Goal: Transaction & Acquisition: Purchase product/service

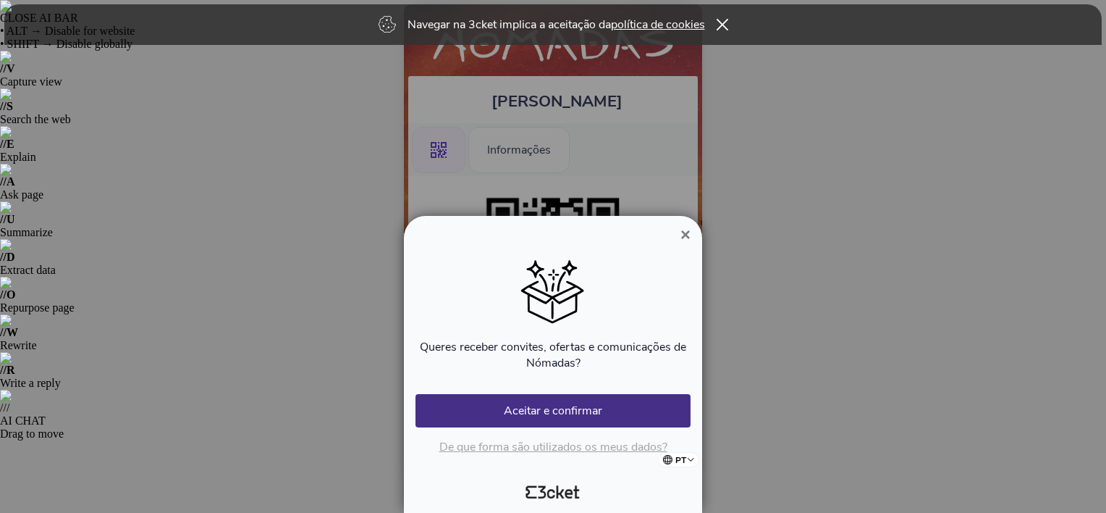
click at [683, 240] on span "×" at bounding box center [686, 234] width 10 height 20
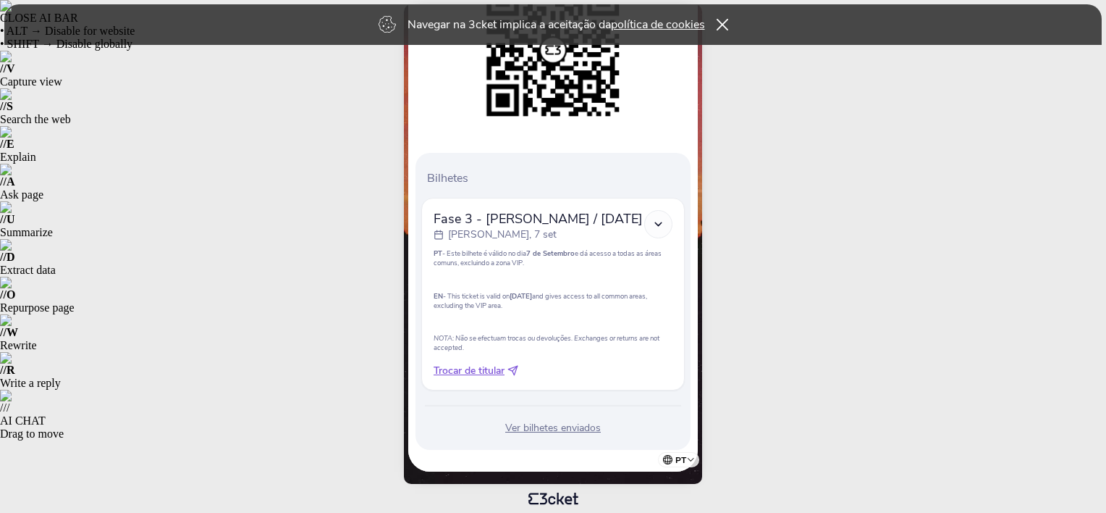
scroll to position [206, 0]
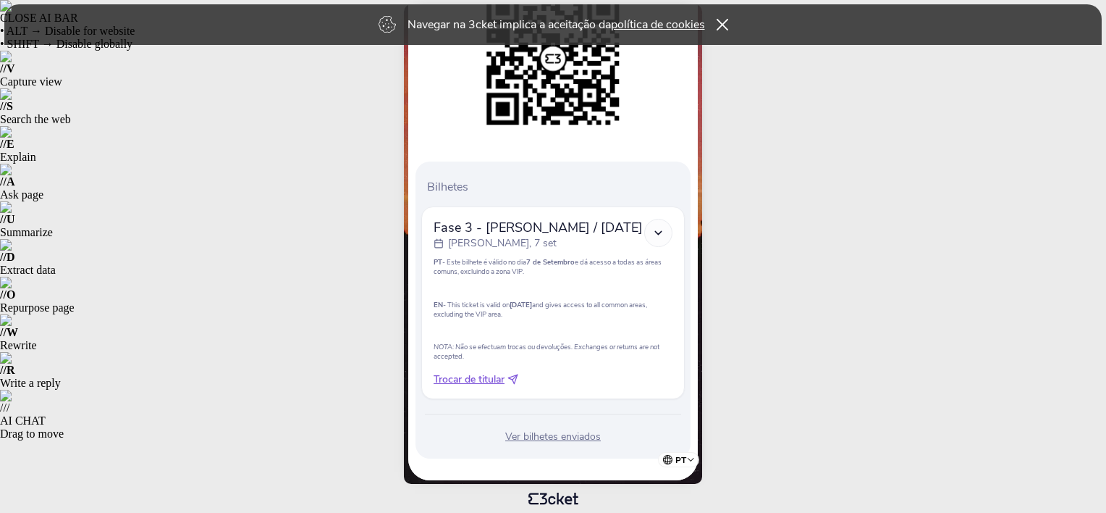
click at [514, 375] on icon at bounding box center [513, 379] width 11 height 11
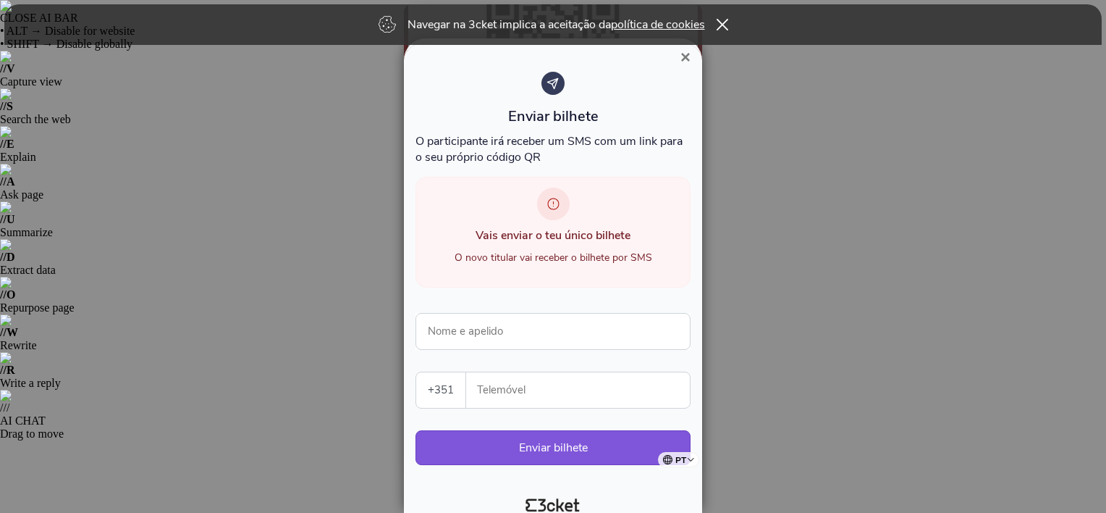
click at [686, 52] on span "×" at bounding box center [686, 57] width 10 height 20
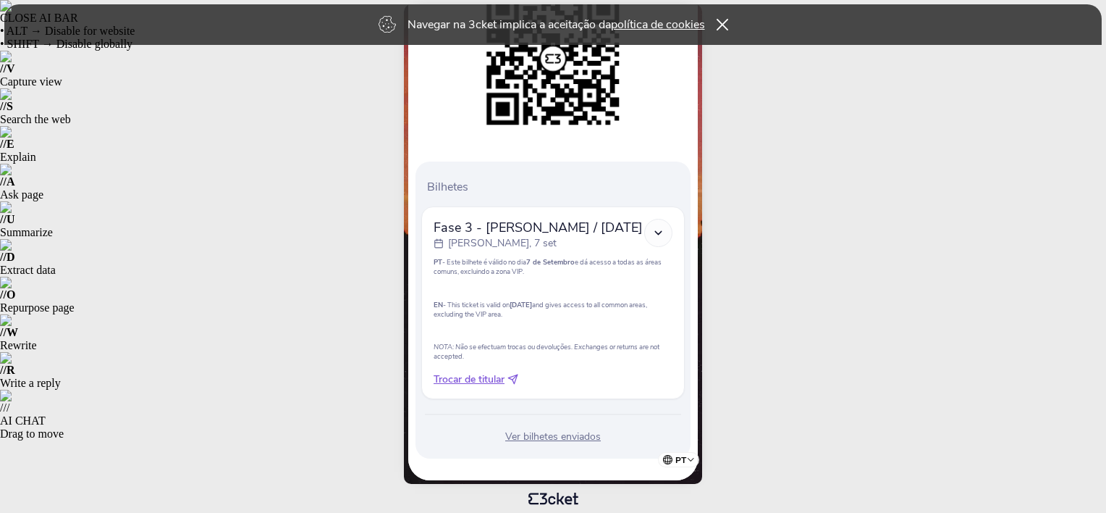
click at [656, 234] on icon at bounding box center [658, 233] width 12 height 12
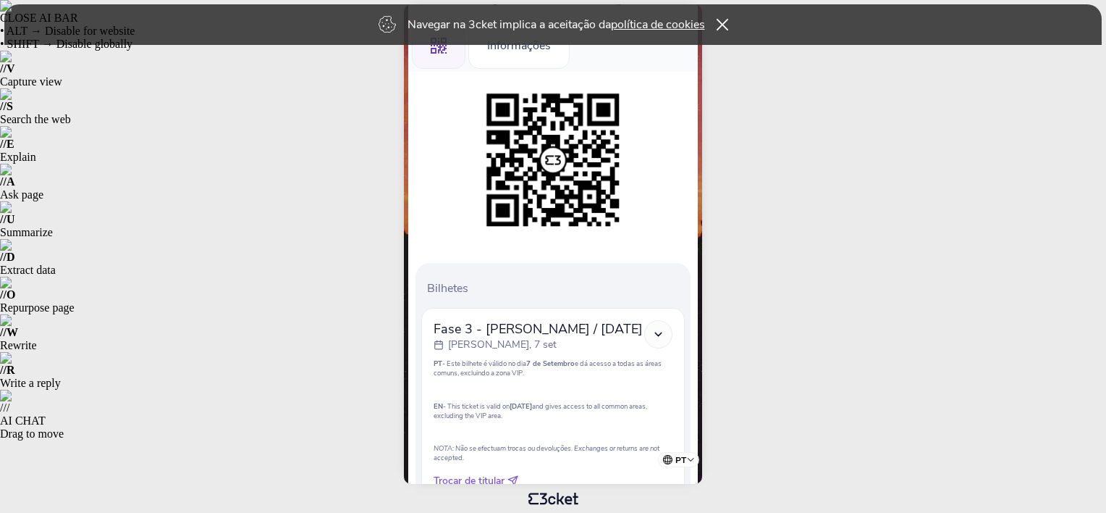
scroll to position [127, 0]
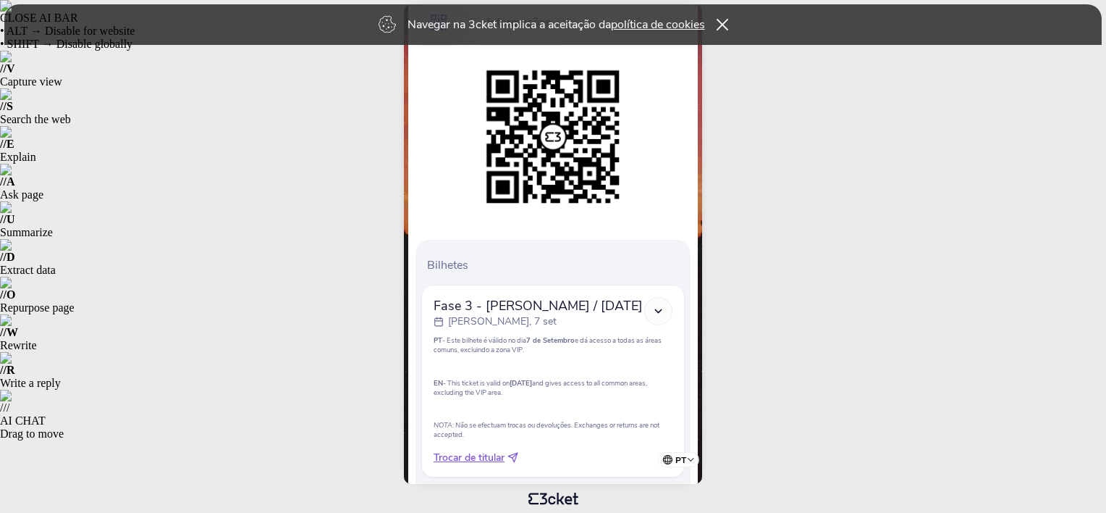
click at [660, 310] on icon at bounding box center [658, 311] width 12 height 12
click at [719, 23] on icon at bounding box center [722, 25] width 12 height 12
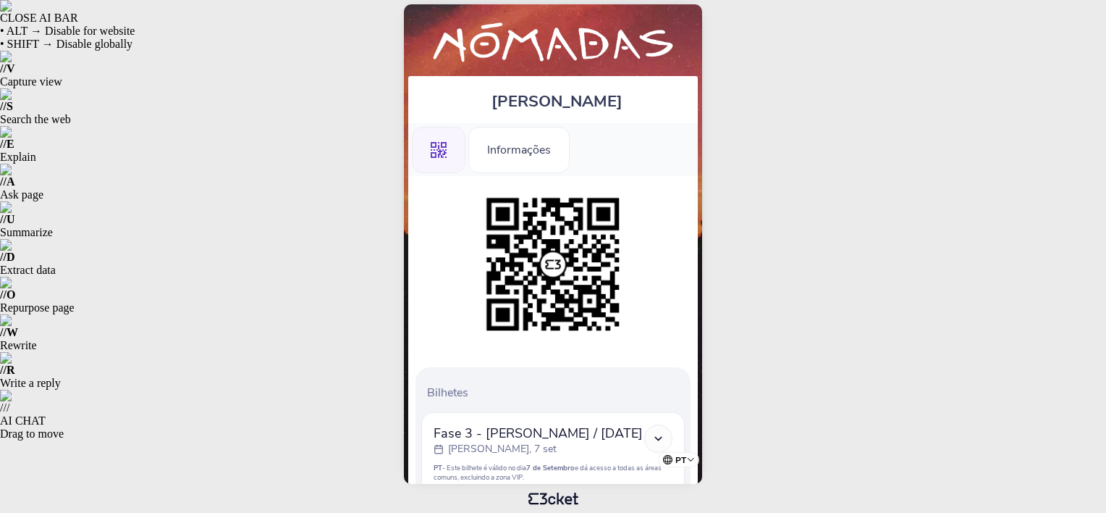
scroll to position [0, 0]
click at [513, 146] on div "Informações" at bounding box center [518, 150] width 101 height 46
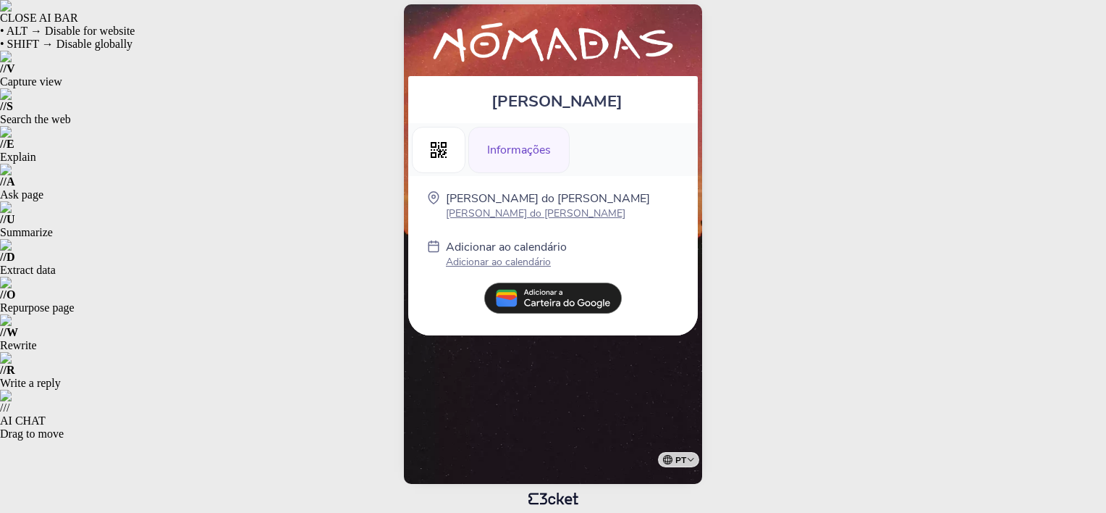
click at [523, 163] on div "Informações" at bounding box center [518, 150] width 101 height 46
click at [426, 164] on div ".st0{fill-rule:evenodd;clip-rule:evenodd;}" at bounding box center [439, 150] width 54 height 46
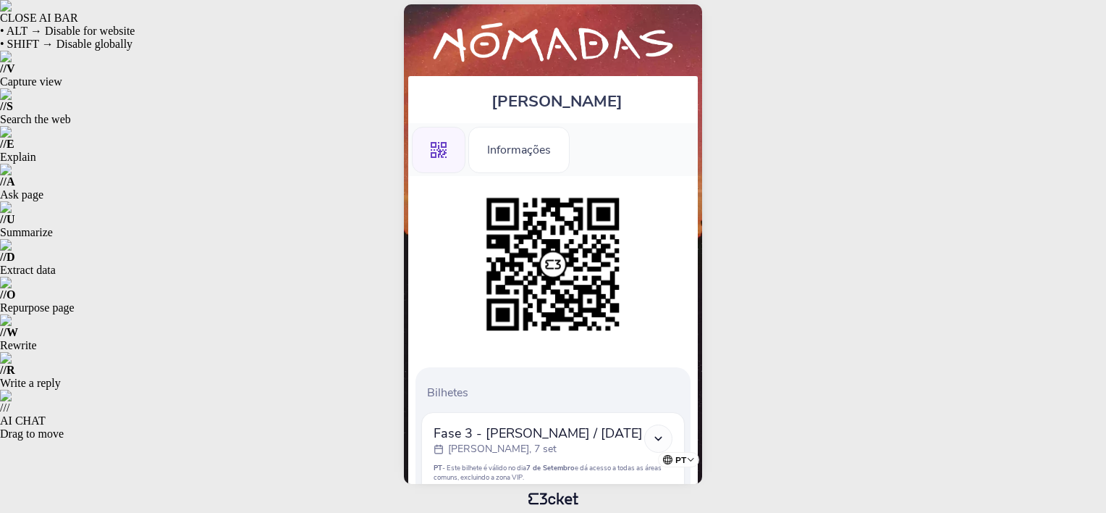
scroll to position [214, 0]
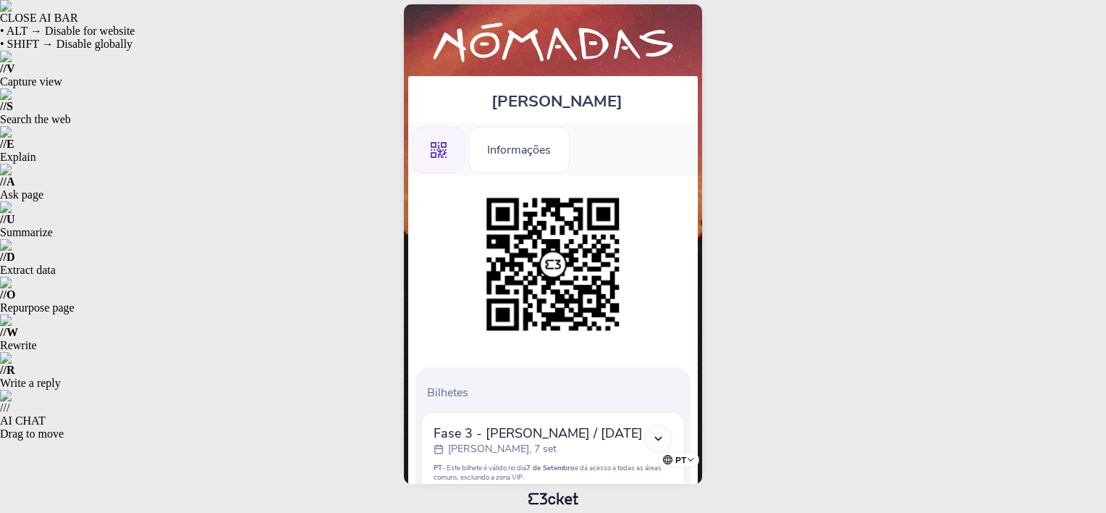
click at [594, 43] on img at bounding box center [553, 44] width 275 height 50
